Goal: Task Accomplishment & Management: Complete application form

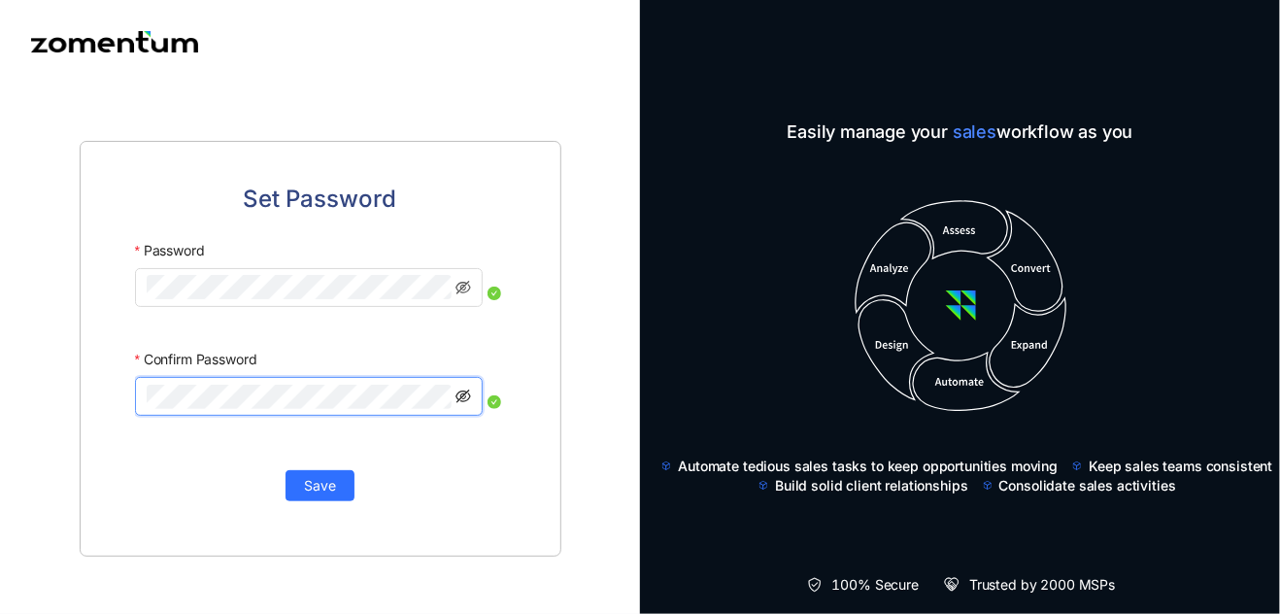
click at [463, 399] on icon "eye-invisible" at bounding box center [463, 396] width 16 height 16
click at [473, 289] on span at bounding box center [309, 287] width 349 height 39
click at [469, 290] on icon "eye-invisible" at bounding box center [463, 288] width 16 height 16
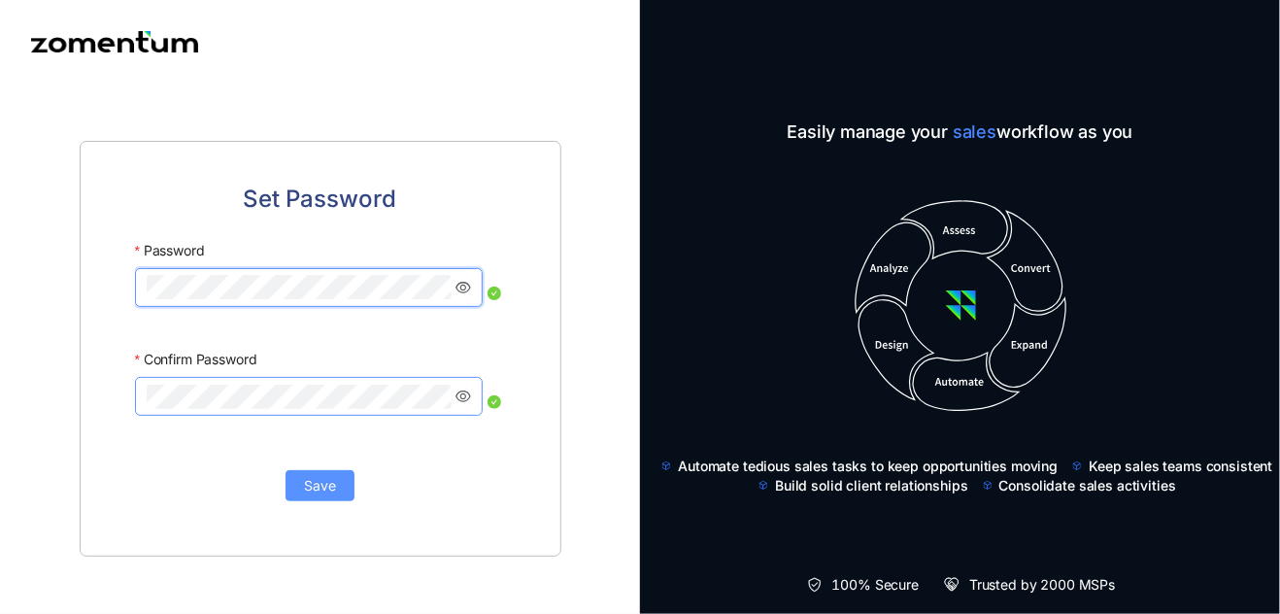
click at [326, 477] on span "Save" at bounding box center [320, 485] width 32 height 21
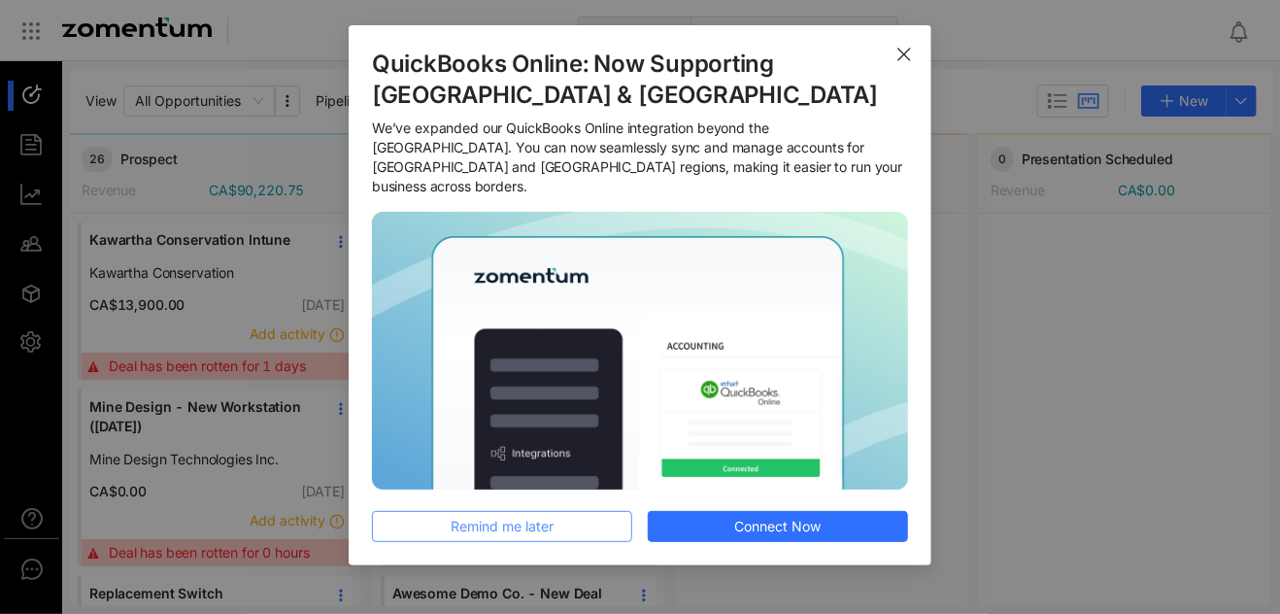
click at [550, 520] on span "Remind me later" at bounding box center [502, 526] width 103 height 21
